Goal: Complete application form: Complete application form

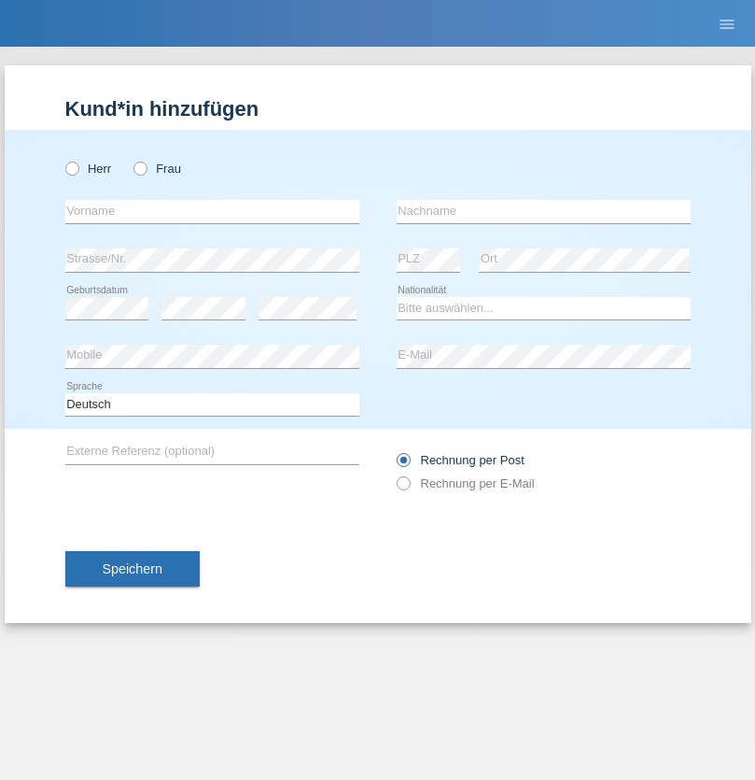
radio input "true"
click at [212, 211] on input "text" at bounding box center [212, 211] width 294 height 23
type input "Renas"
click at [543, 211] on input "text" at bounding box center [544, 211] width 294 height 23
type input "Renas"
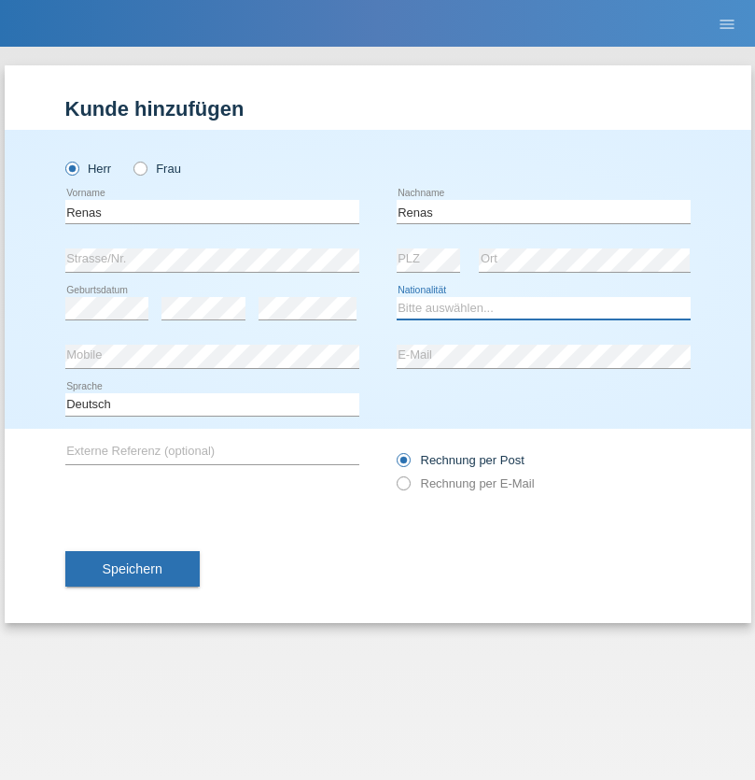
select select "IQ"
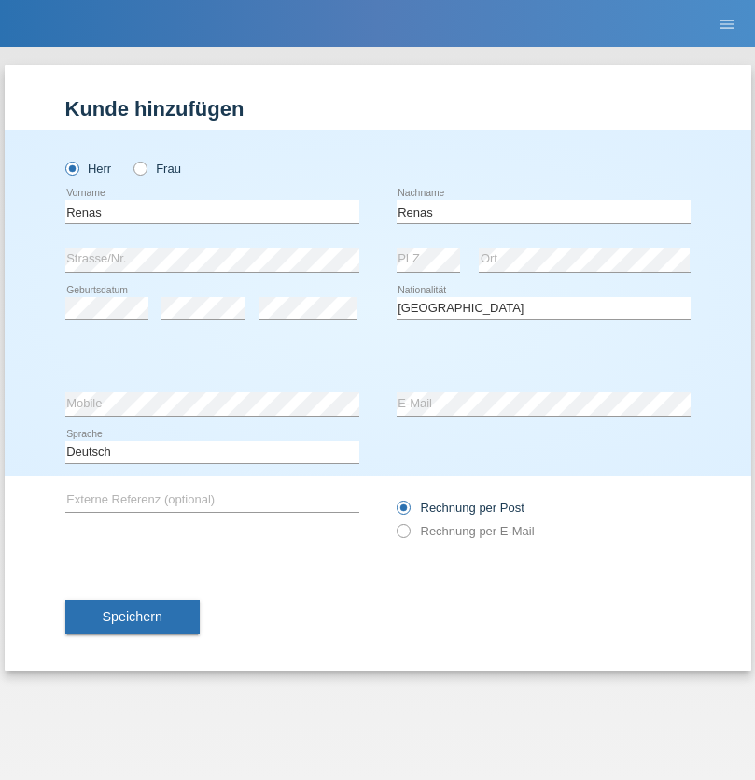
select select "C"
select select "01"
select select "1980"
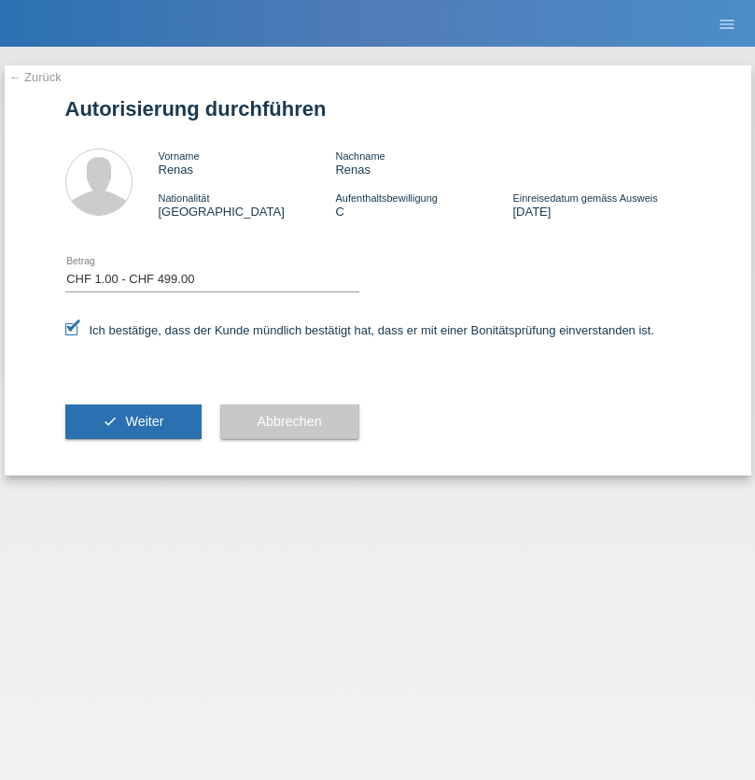
select select "1"
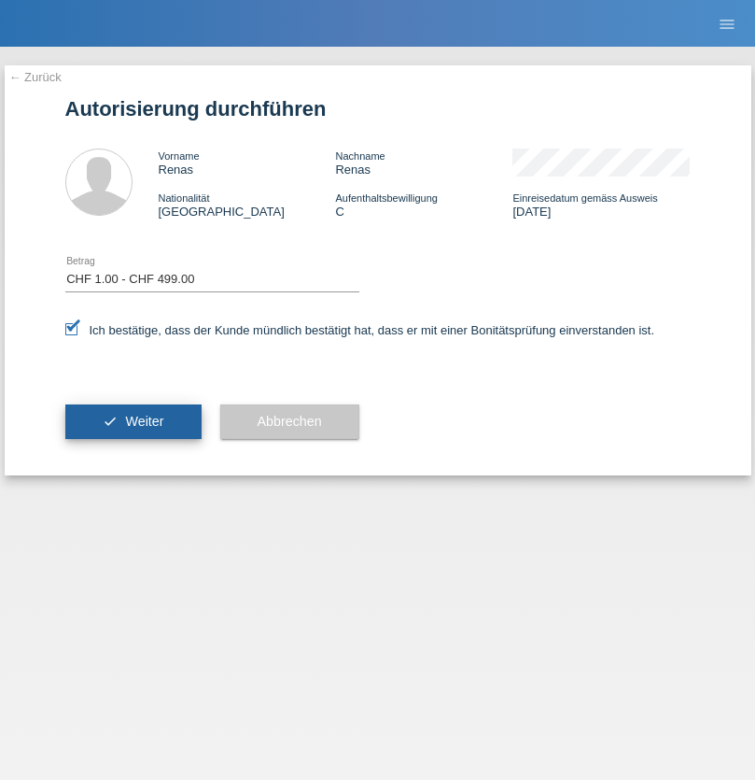
click at [133, 421] on span "Weiter" at bounding box center [144, 421] width 38 height 15
